Goal: Task Accomplishment & Management: Use online tool/utility

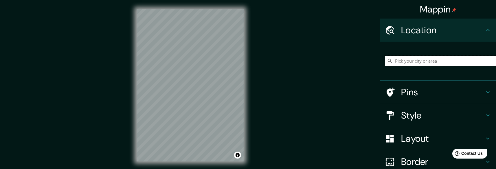
click at [452, 60] on input "Pick your city or area" at bounding box center [440, 61] width 111 height 10
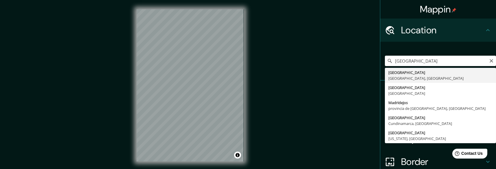
type input "[GEOGRAPHIC_DATA], [GEOGRAPHIC_DATA], [GEOGRAPHIC_DATA]"
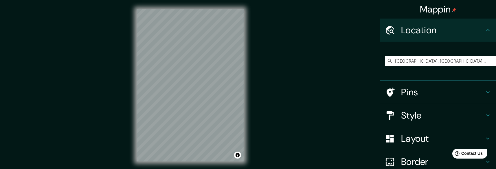
click at [435, 112] on h4 "Style" at bounding box center [442, 115] width 83 height 12
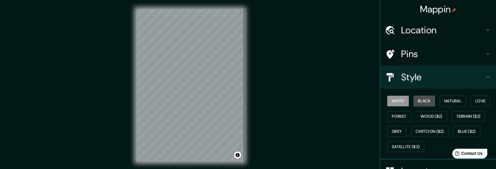
click at [425, 99] on button "Black" at bounding box center [424, 100] width 22 height 11
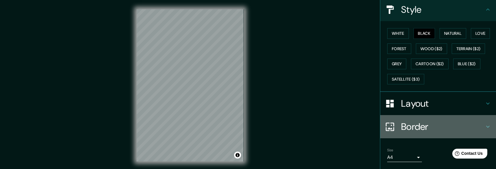
click at [415, 122] on h4 "Border" at bounding box center [442, 127] width 83 height 12
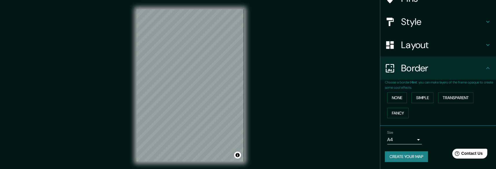
scroll to position [54, 0]
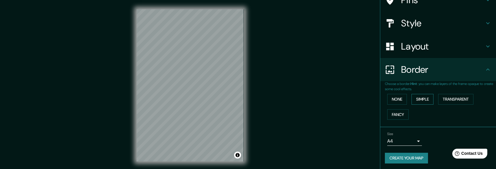
click at [417, 99] on button "Simple" at bounding box center [422, 99] width 22 height 11
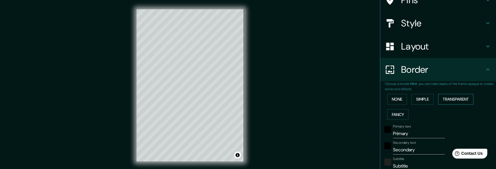
click at [441, 101] on button "Transparent" at bounding box center [455, 99] width 35 height 11
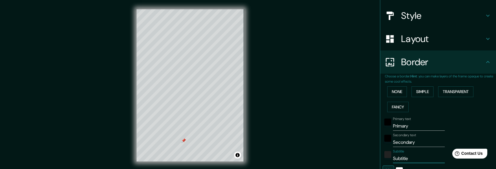
scroll to position [72, 0]
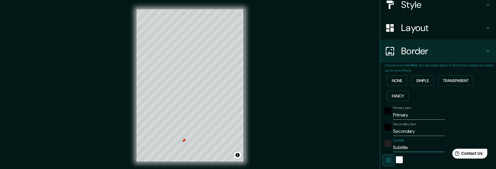
click at [388, 167] on div "Primary text Primary Secondary text Secondary Subtitle Subtitle Add frame layer" at bounding box center [431, 156] width 93 height 106
click at [398, 149] on input "Subtitle" at bounding box center [419, 147] width 52 height 9
type input "178"
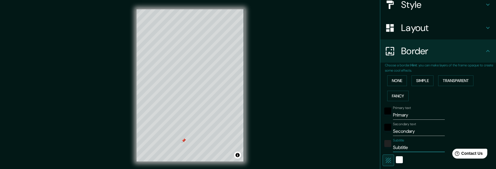
type input "30"
click at [405, 132] on input "Secondary" at bounding box center [419, 130] width 52 height 9
type input "178"
type input "30"
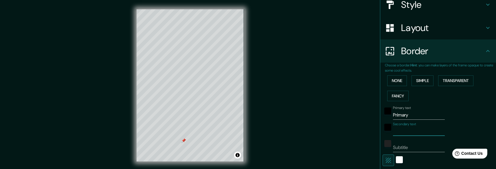
click at [402, 115] on input "Primary" at bounding box center [419, 114] width 52 height 9
type input "PrimarMy"
type input "178"
type input "30"
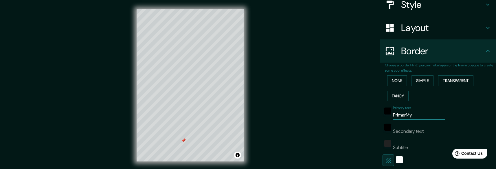
type input "PrimarMAy"
type input "178"
type input "30"
type input "PrimarMy"
type input "178"
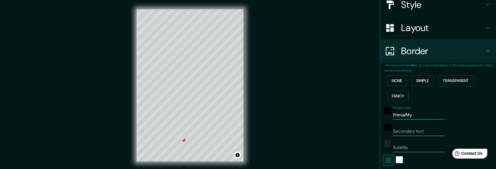
type input "30"
type input "Primary"
type input "178"
type input "30"
type input "Primay"
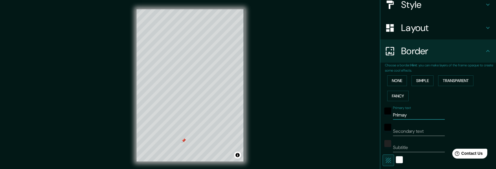
type input "178"
type input "30"
type input "Primy"
type input "178"
type input "30"
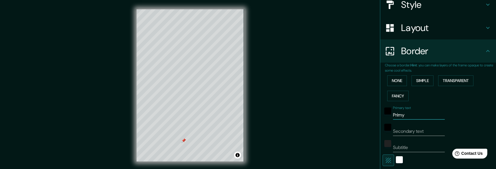
type input "Priy"
type input "178"
type input "30"
type input "Pry"
type input "178"
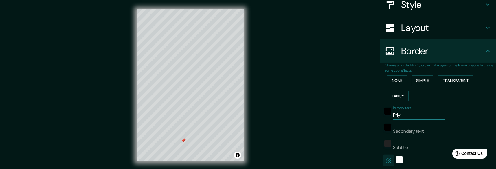
type input "30"
type input "Py"
type input "178"
type input "30"
type input "y"
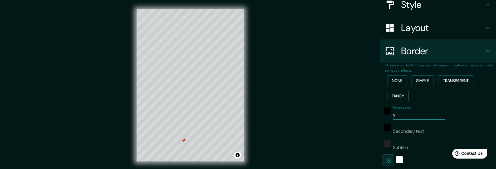
type input "178"
type input "30"
type input "My"
type input "178"
type input "30"
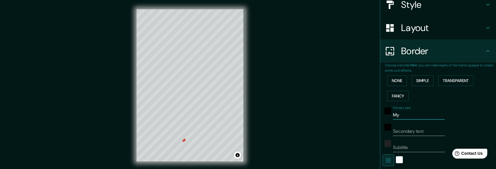
type input "MAy"
type input "178"
type input "30"
type input "MADy"
type input "178"
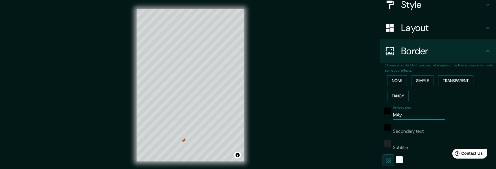
type input "30"
type input "[PERSON_NAME]"
type input "178"
type input "30"
type input "MADRIy"
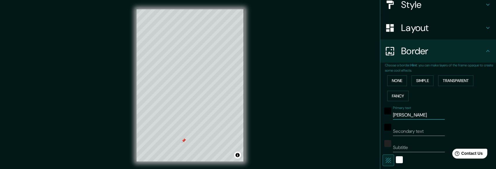
type input "178"
type input "30"
type input "MADRIDy"
type input "178"
type input "30"
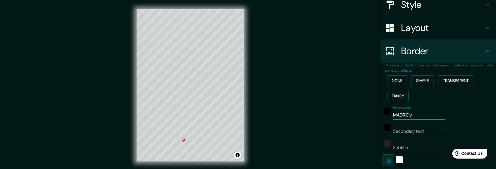
type input "[GEOGRAPHIC_DATA]"
type input "178"
type input "30"
type input "[GEOGRAPHIC_DATA]"
click at [310, 140] on div "Mappin Location [GEOGRAPHIC_DATA], [GEOGRAPHIC_DATA], [GEOGRAPHIC_DATA] Pins St…" at bounding box center [248, 90] width 496 height 180
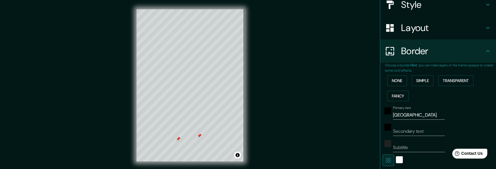
scroll to position [0, 0]
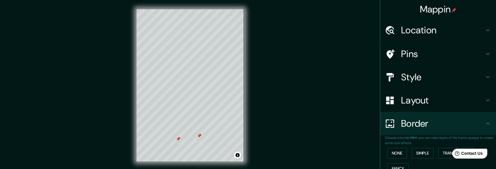
click at [470, 29] on h4 "Location" at bounding box center [442, 30] width 83 height 12
type input "178"
type input "30"
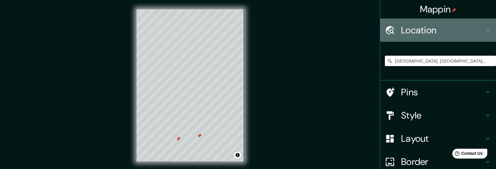
click at [465, 33] on h4 "Location" at bounding box center [442, 30] width 83 height 12
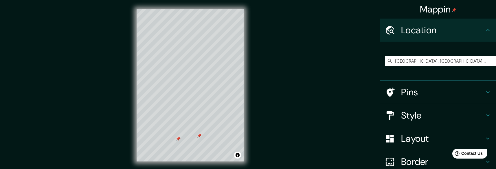
click at [490, 90] on div "Pins" at bounding box center [438, 91] width 116 height 23
type input "178"
type input "30"
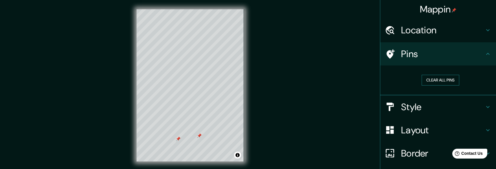
click at [448, 79] on button "Clear all pins" at bounding box center [441, 80] width 38 height 11
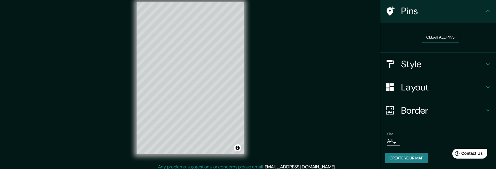
scroll to position [11, 0]
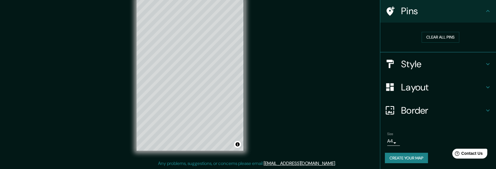
click at [430, 86] on h4 "Layout" at bounding box center [442, 87] width 83 height 12
type input "178"
type input "30"
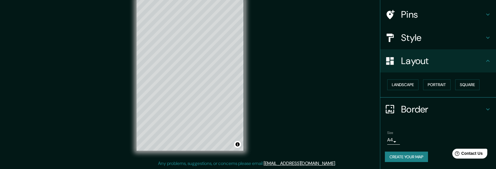
scroll to position [38, 0]
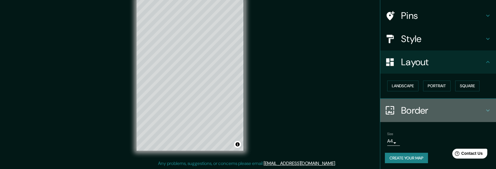
click at [411, 108] on h4 "Border" at bounding box center [442, 110] width 83 height 12
type input "178"
type input "30"
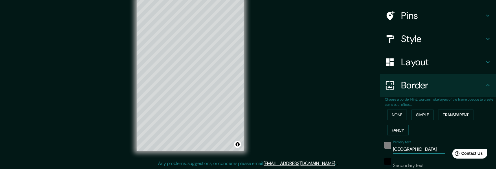
drag, startPoint x: 416, startPoint y: 147, endPoint x: 382, endPoint y: 146, distance: 33.9
click at [382, 146] on div "Primary text [GEOGRAPHIC_DATA]" at bounding box center [429, 147] width 95 height 14
type input "178"
type input "30"
click at [336, 121] on div "Mappin Location [GEOGRAPHIC_DATA], [GEOGRAPHIC_DATA], [GEOGRAPHIC_DATA] Pins St…" at bounding box center [248, 79] width 496 height 180
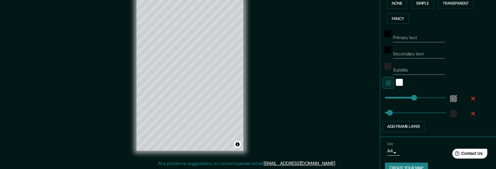
scroll to position [159, 0]
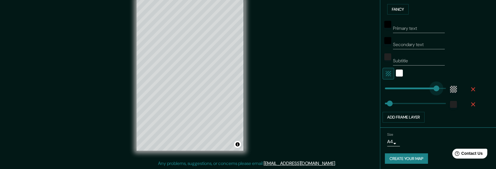
type input "346"
drag, startPoint x: 408, startPoint y: 88, endPoint x: 437, endPoint y: 90, distance: 29.9
type input "30"
type input "207"
type input "30"
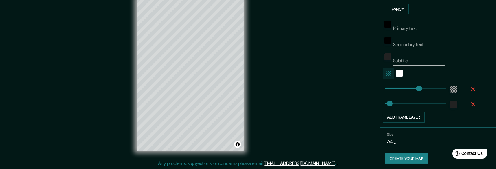
type input "130"
click at [397, 74] on div "white" at bounding box center [399, 72] width 7 height 7
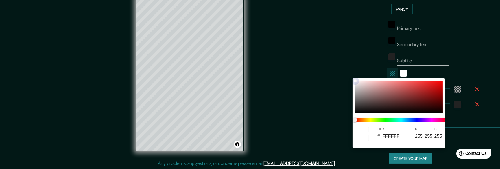
type input "30"
type input "8E3333"
type input "142"
type input "51"
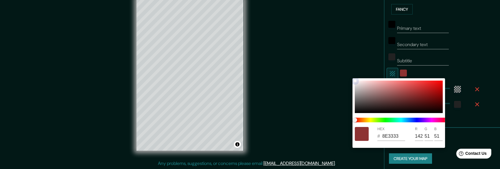
type input "30"
type input "C00B0B"
type input "192"
type input "11"
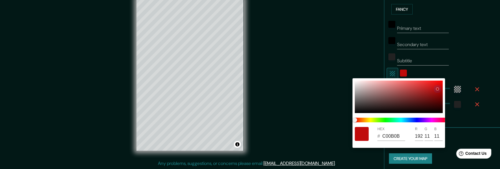
type input "30"
type input "D58181"
type input "213"
type input "129"
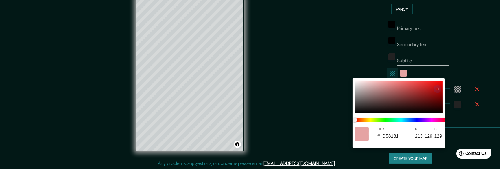
type input "30"
type input "FFCECE"
type input "255"
type input "206"
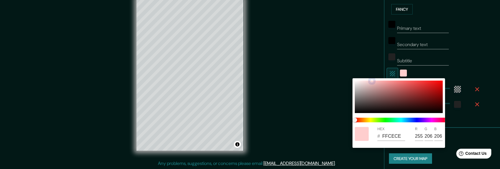
type input "30"
type input "A09494"
type input "160"
type input "148"
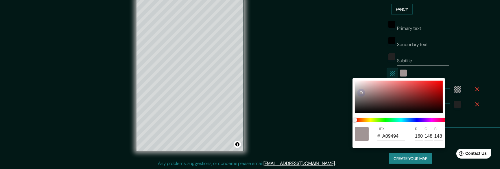
drag, startPoint x: 366, startPoint y: 89, endPoint x: 363, endPoint y: 85, distance: 5.4
click at [362, 91] on div at bounding box center [399, 96] width 88 height 32
type input "30"
type input "AEA1A1"
type input "174"
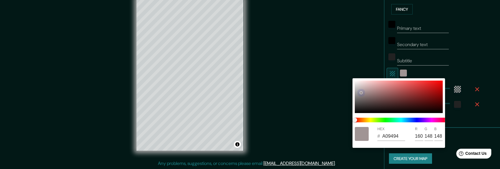
type input "161"
type input "30"
type input "FAF6F6"
type input "250"
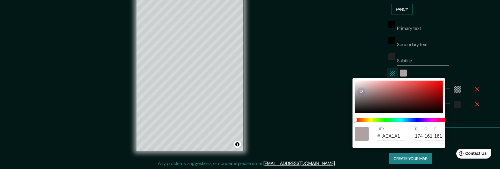
type input "246"
drag, startPoint x: 356, startPoint y: 81, endPoint x: 355, endPoint y: 78, distance: 3.4
click at [355, 78] on div "HEX # FAF6F6 R 250 G 246 B 246" at bounding box center [399, 112] width 93 height 69
click at [349, 62] on div at bounding box center [250, 84] width 500 height 169
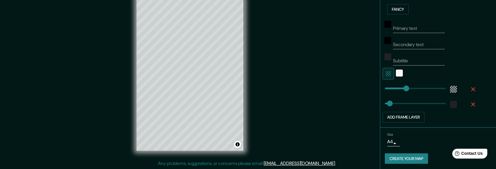
click at [348, 62] on div "Mappin Location [GEOGRAPHIC_DATA], [GEOGRAPHIC_DATA], [GEOGRAPHIC_DATA] Pins St…" at bounding box center [248, 79] width 496 height 180
click at [395, 153] on button "Create your map" at bounding box center [406, 158] width 43 height 11
click at [416, 156] on button "Create your map" at bounding box center [406, 158] width 43 height 11
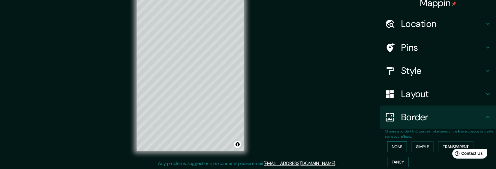
scroll to position [0, 0]
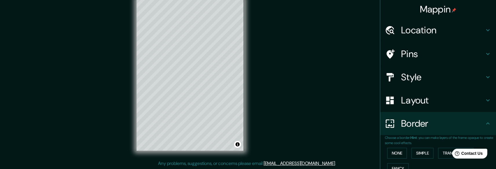
click at [479, 122] on h4 "Border" at bounding box center [442, 123] width 83 height 12
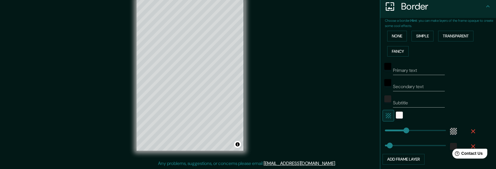
scroll to position [159, 0]
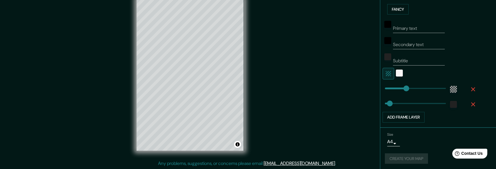
click at [398, 153] on div "Create your map" at bounding box center [438, 158] width 106 height 11
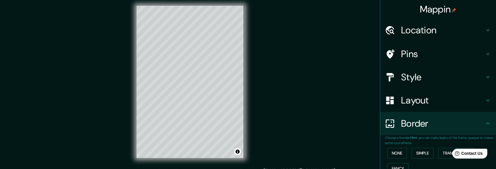
scroll to position [0, 0]
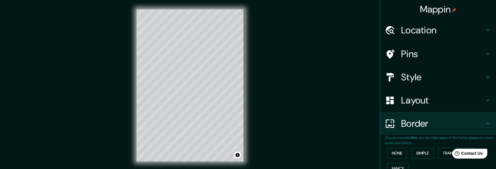
click at [321, 93] on div "Mappin Location [GEOGRAPHIC_DATA], [GEOGRAPHIC_DATA], [GEOGRAPHIC_DATA] Pins St…" at bounding box center [248, 90] width 496 height 180
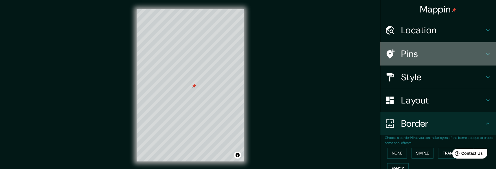
click at [476, 54] on h4 "Pins" at bounding box center [442, 54] width 83 height 12
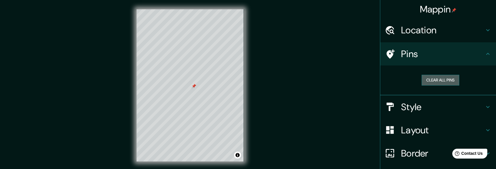
click at [436, 82] on button "Clear all pins" at bounding box center [441, 80] width 38 height 11
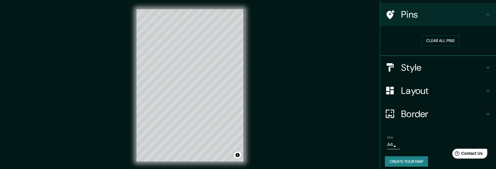
scroll to position [43, 0]
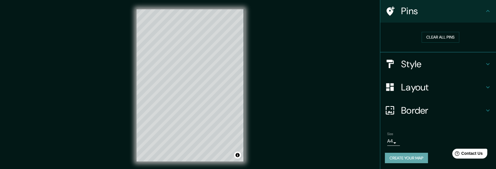
click at [402, 152] on button "Create your map" at bounding box center [406, 157] width 43 height 11
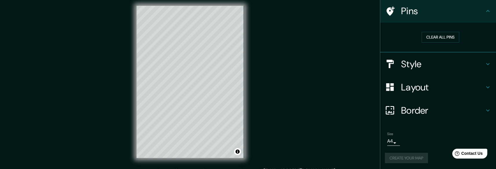
scroll to position [11, 0]
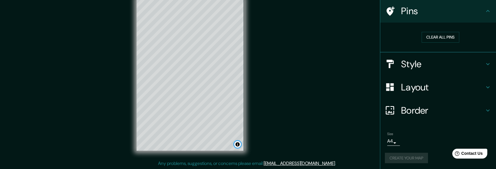
click at [238, 144] on button "Toggle attribution" at bounding box center [237, 144] width 7 height 7
click at [219, 143] on link "Improve this map" at bounding box center [218, 144] width 29 height 4
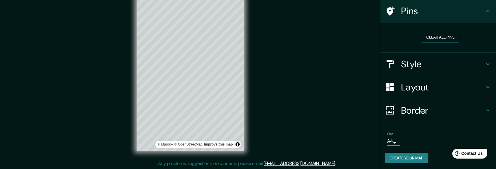
click at [342, 51] on div "Mappin Location [GEOGRAPHIC_DATA], [GEOGRAPHIC_DATA], [GEOGRAPHIC_DATA] Pins Cl…" at bounding box center [248, 79] width 496 height 180
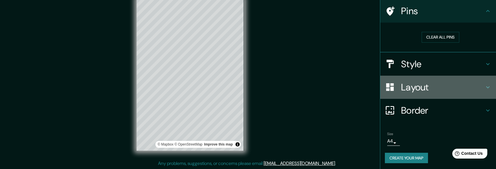
click at [423, 81] on h4 "Layout" at bounding box center [442, 87] width 83 height 12
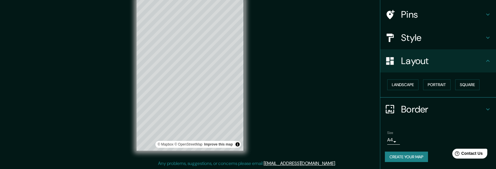
scroll to position [38, 0]
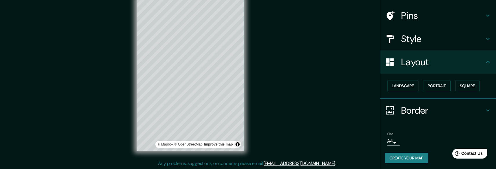
click at [406, 115] on h4 "Border" at bounding box center [442, 110] width 83 height 12
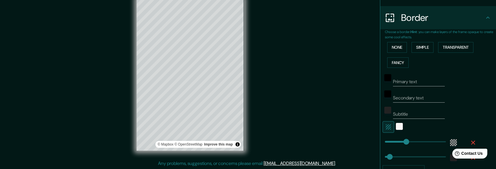
scroll to position [159, 0]
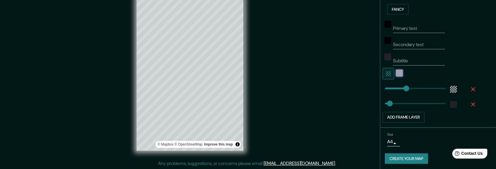
click at [398, 74] on span "color-FAF6F6" at bounding box center [399, 72] width 7 height 7
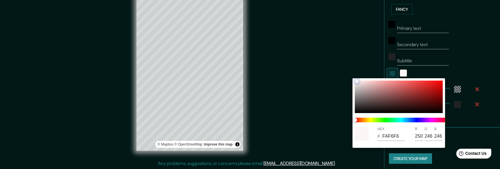
type input "30"
type input "C3B8B8"
type input "195"
type input "184"
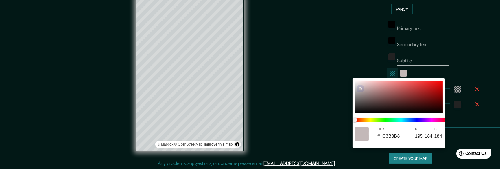
type input "30"
type input "D0CECE"
type input "208"
type input "206"
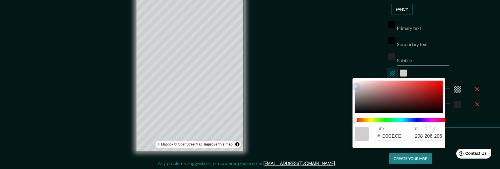
drag, startPoint x: 360, startPoint y: 88, endPoint x: 358, endPoint y: 84, distance: 4.7
click at [357, 85] on div at bounding box center [356, 86] width 2 height 2
type input "30"
type input "E7E0E0"
type input "231"
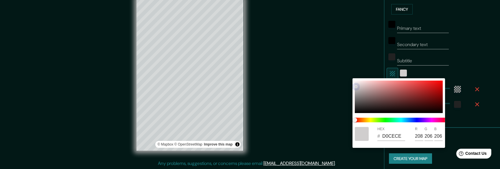
type input "224"
type input "30"
type input "FEFEFE"
type input "254"
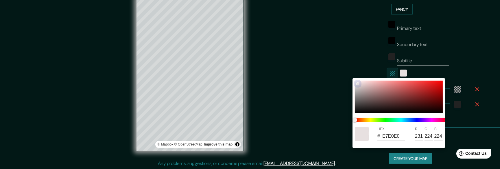
type input "254"
drag, startPoint x: 357, startPoint y: 84, endPoint x: 353, endPoint y: 77, distance: 7.4
click at [353, 77] on div "HEX # FEFEFE R 254 G 254 B 254" at bounding box center [250, 84] width 500 height 169
click at [345, 57] on div at bounding box center [250, 84] width 500 height 169
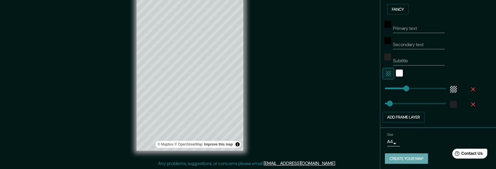
click at [398, 159] on button "Create your map" at bounding box center [406, 158] width 43 height 11
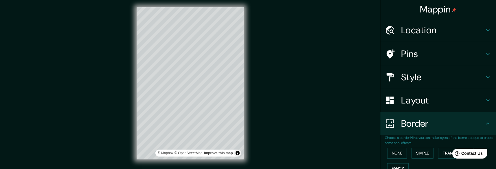
scroll to position [0, 0]
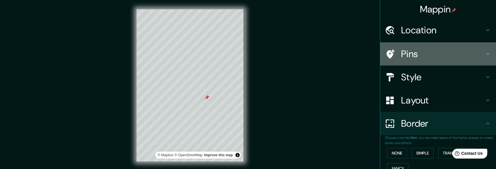
click at [485, 55] on icon at bounding box center [487, 53] width 7 height 7
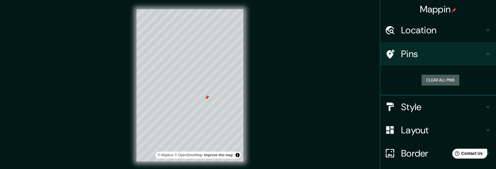
click at [430, 77] on button "Clear all pins" at bounding box center [441, 80] width 38 height 11
click at [361, 75] on div "Mappin Location [GEOGRAPHIC_DATA], [GEOGRAPHIC_DATA], [GEOGRAPHIC_DATA] Pins Cl…" at bounding box center [248, 90] width 496 height 180
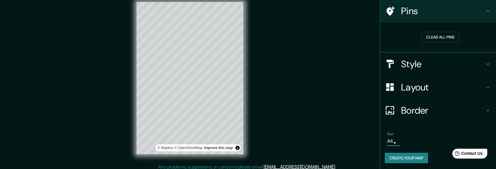
scroll to position [11, 0]
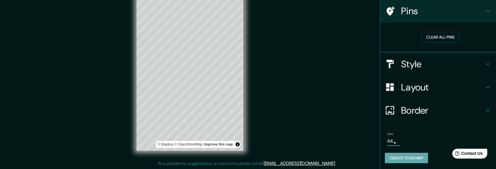
click at [409, 152] on button "Create your map" at bounding box center [406, 157] width 43 height 11
click at [408, 153] on div "Create your map" at bounding box center [438, 157] width 106 height 11
click at [408, 154] on div "Create your map" at bounding box center [438, 157] width 106 height 11
drag, startPoint x: 244, startPoint y: 54, endPoint x: 322, endPoint y: 70, distance: 79.8
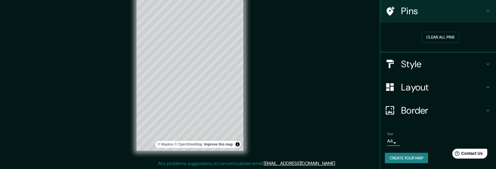
click at [323, 71] on div "Mappin Location [GEOGRAPHIC_DATA], [GEOGRAPHIC_DATA], [GEOGRAPHIC_DATA] Pins Cl…" at bounding box center [248, 79] width 496 height 180
click at [394, 155] on button "Create your map" at bounding box center [406, 157] width 43 height 11
click at [104, 82] on div "Mappin Location [GEOGRAPHIC_DATA], [GEOGRAPHIC_DATA], [GEOGRAPHIC_DATA] Pins Cl…" at bounding box center [248, 79] width 496 height 180
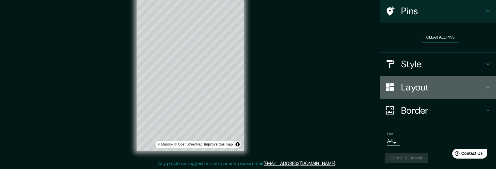
click at [437, 87] on h4 "Layout" at bounding box center [442, 87] width 83 height 12
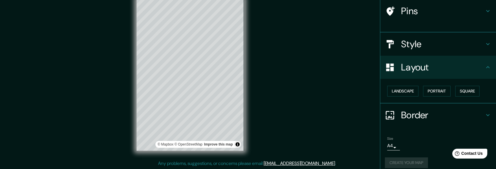
scroll to position [38, 0]
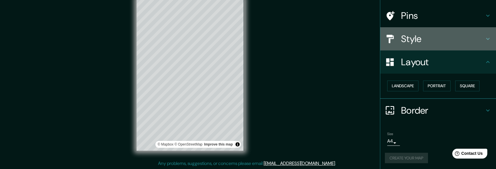
click at [402, 36] on h4 "Style" at bounding box center [442, 39] width 83 height 12
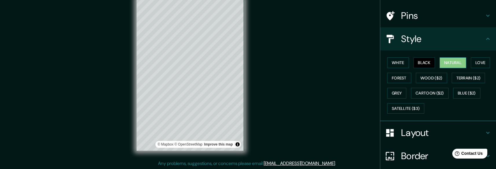
click at [445, 60] on button "Natural" at bounding box center [452, 62] width 27 height 11
click at [422, 61] on button "Black" at bounding box center [424, 62] width 22 height 11
click at [426, 46] on div "Style" at bounding box center [438, 38] width 116 height 23
click at [416, 153] on h4 "Border" at bounding box center [442, 156] width 83 height 12
type input "30"
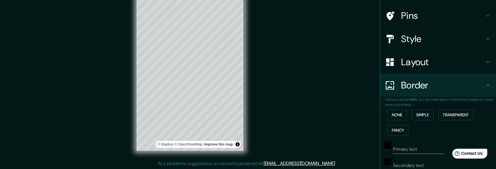
scroll to position [106, 0]
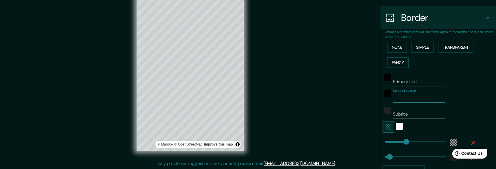
click at [407, 99] on input "Secondary text" at bounding box center [419, 97] width 52 height 9
type input "M"
type input "30"
type input "MA"
type input "30"
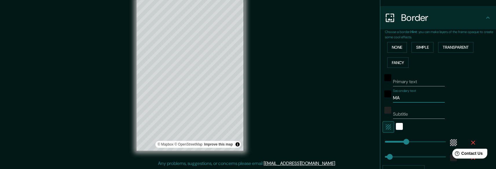
type input "M"
type input "30"
click at [403, 82] on input "Primary text" at bounding box center [419, 81] width 52 height 9
type input "[GEOGRAPHIC_DATA]"
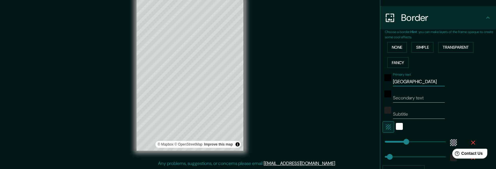
type input "30"
click at [283, 115] on div "Mappin Location [GEOGRAPHIC_DATA], [GEOGRAPHIC_DATA], [GEOGRAPHIC_DATA] Pins St…" at bounding box center [248, 79] width 496 height 180
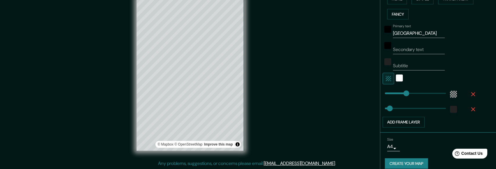
scroll to position [159, 0]
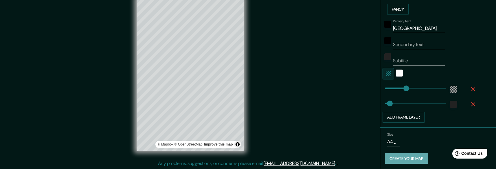
click at [397, 159] on button "Create your map" at bounding box center [406, 158] width 43 height 11
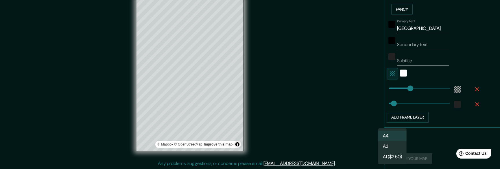
click at [390, 141] on body "Mappin Location [GEOGRAPHIC_DATA], [GEOGRAPHIC_DATA], [GEOGRAPHIC_DATA] Pins St…" at bounding box center [250, 73] width 500 height 169
click at [390, 141] on li "A3" at bounding box center [392, 146] width 28 height 10
type input "a4"
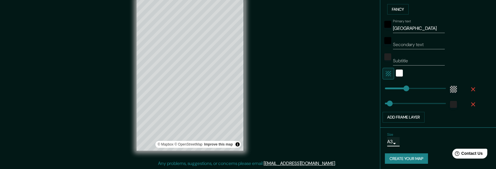
scroll to position [0, 0]
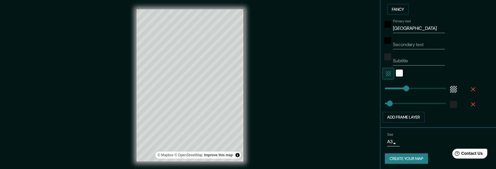
click at [364, 131] on div "Mappin Location [GEOGRAPHIC_DATA], [GEOGRAPHIC_DATA], [GEOGRAPHIC_DATA] Pins St…" at bounding box center [248, 90] width 496 height 180
drag, startPoint x: 396, startPoint y: 23, endPoint x: 375, endPoint y: 23, distance: 21.1
click at [375, 23] on div "Mappin Location [GEOGRAPHIC_DATA], [GEOGRAPHIC_DATA], [GEOGRAPHIC_DATA] Pins St…" at bounding box center [248, 90] width 496 height 180
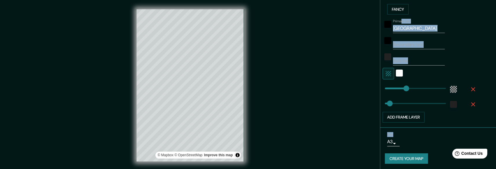
click at [398, 27] on input "[GEOGRAPHIC_DATA]" at bounding box center [419, 28] width 52 height 9
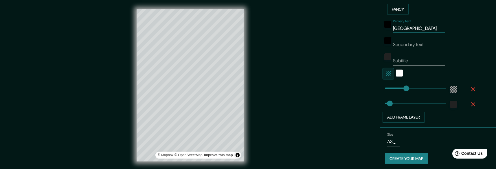
click at [398, 27] on input "[GEOGRAPHIC_DATA]" at bounding box center [419, 28] width 52 height 9
type input "30"
click at [330, 36] on div "Mappin Location [GEOGRAPHIC_DATA], [GEOGRAPHIC_DATA], [GEOGRAPHIC_DATA] Pins St…" at bounding box center [248, 90] width 496 height 180
click at [240, 156] on button "Toggle attribution" at bounding box center [237, 154] width 7 height 7
click at [260, 146] on div "Mappin Location [GEOGRAPHIC_DATA], [GEOGRAPHIC_DATA], [GEOGRAPHIC_DATA] Pins St…" at bounding box center [248, 90] width 496 height 180
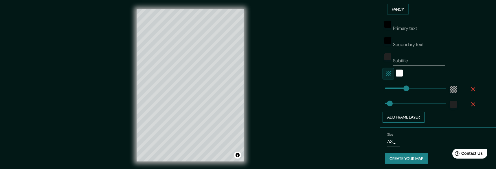
type input "30"
click at [404, 27] on input "Primary text" at bounding box center [419, 28] width 52 height 9
type input "MA"
type input "30"
type input "MAD"
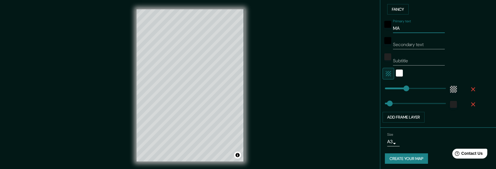
type input "30"
type input "MADR"
type input "30"
type input "MADRI"
type input "30"
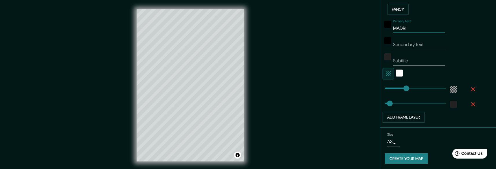
type input "[GEOGRAPHIC_DATA]"
type input "30"
type input "[GEOGRAPHIC_DATA]"
